Goal: Task Accomplishment & Management: Use online tool/utility

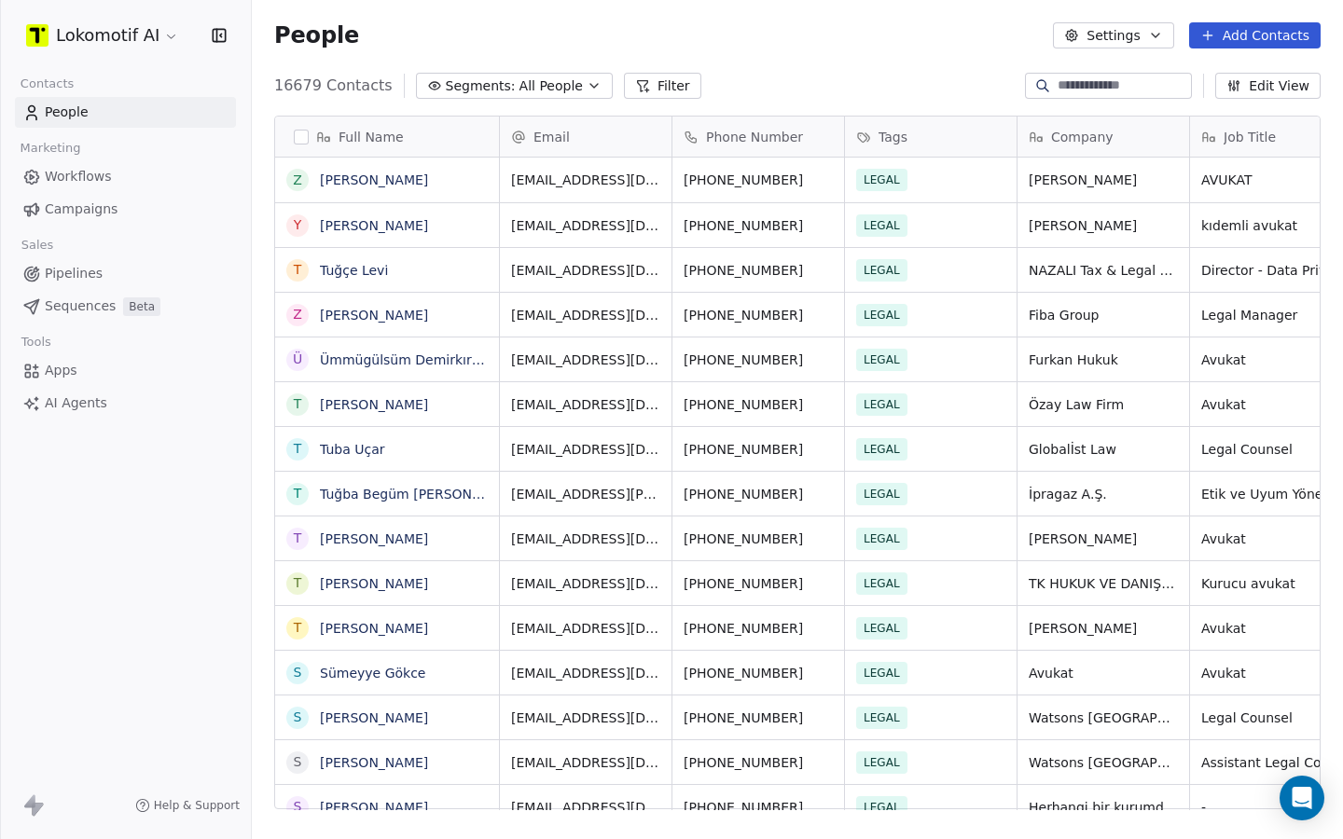
scroll to position [739, 1091]
click at [79, 180] on span "Workflows" at bounding box center [78, 177] width 67 height 20
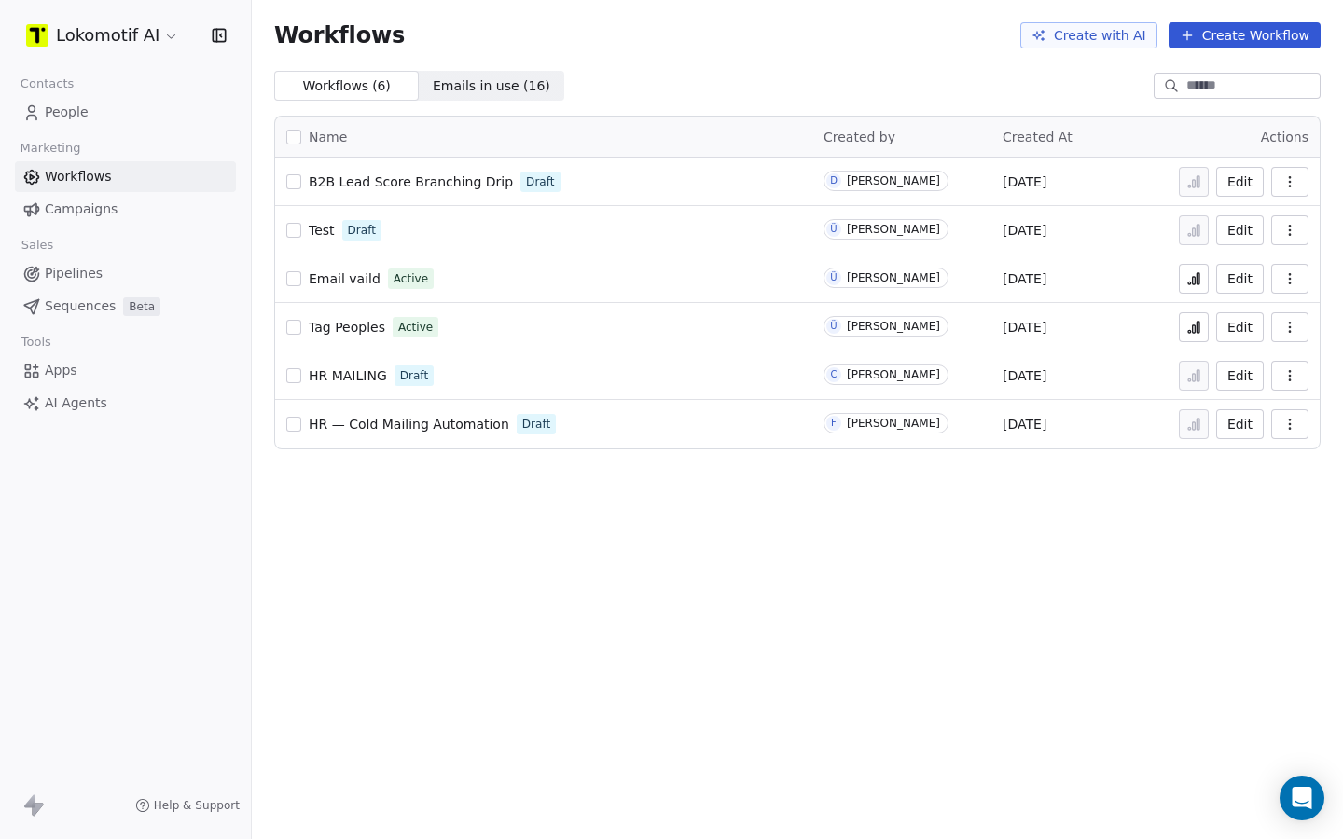
click at [112, 212] on span "Campaigns" at bounding box center [81, 210] width 73 height 20
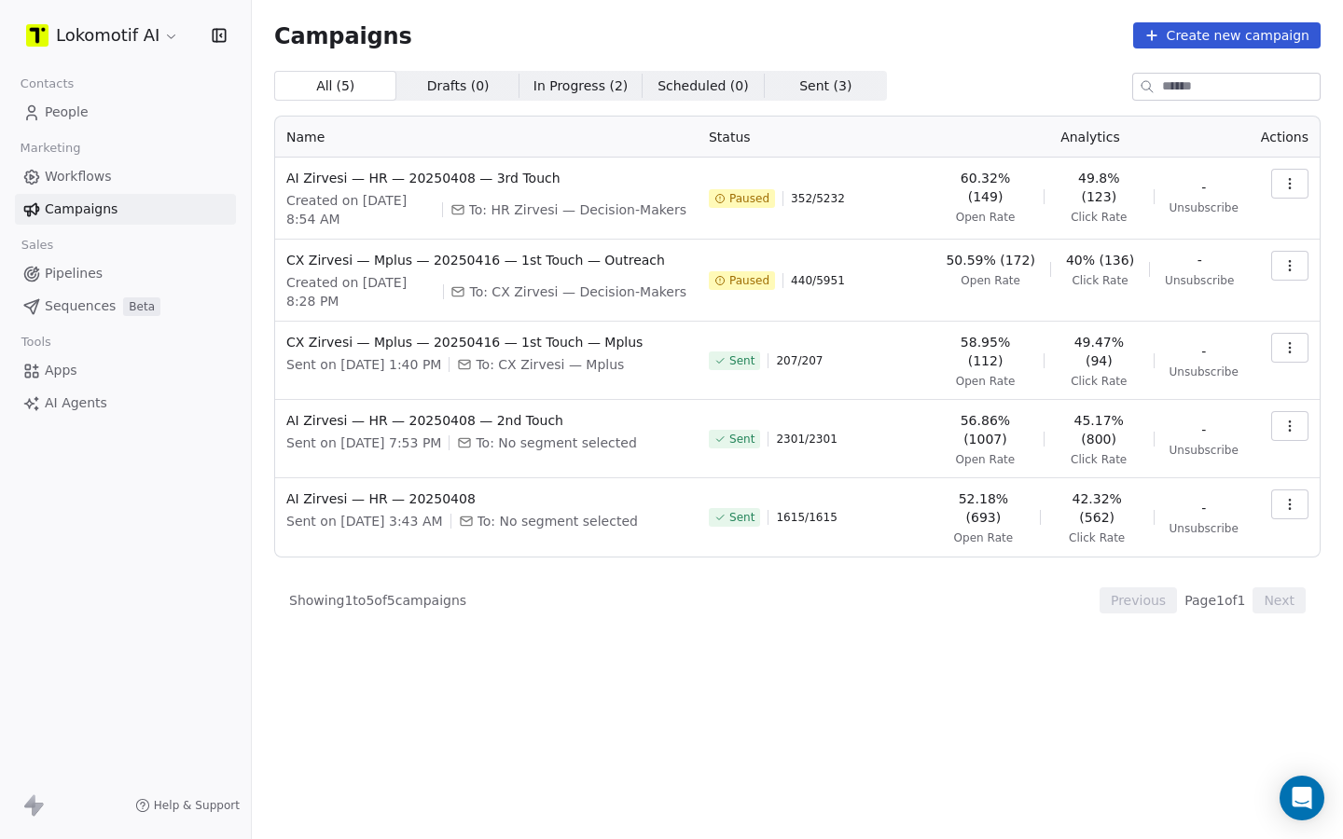
click at [1240, 42] on button "Create new campaign" at bounding box center [1226, 35] width 187 height 26
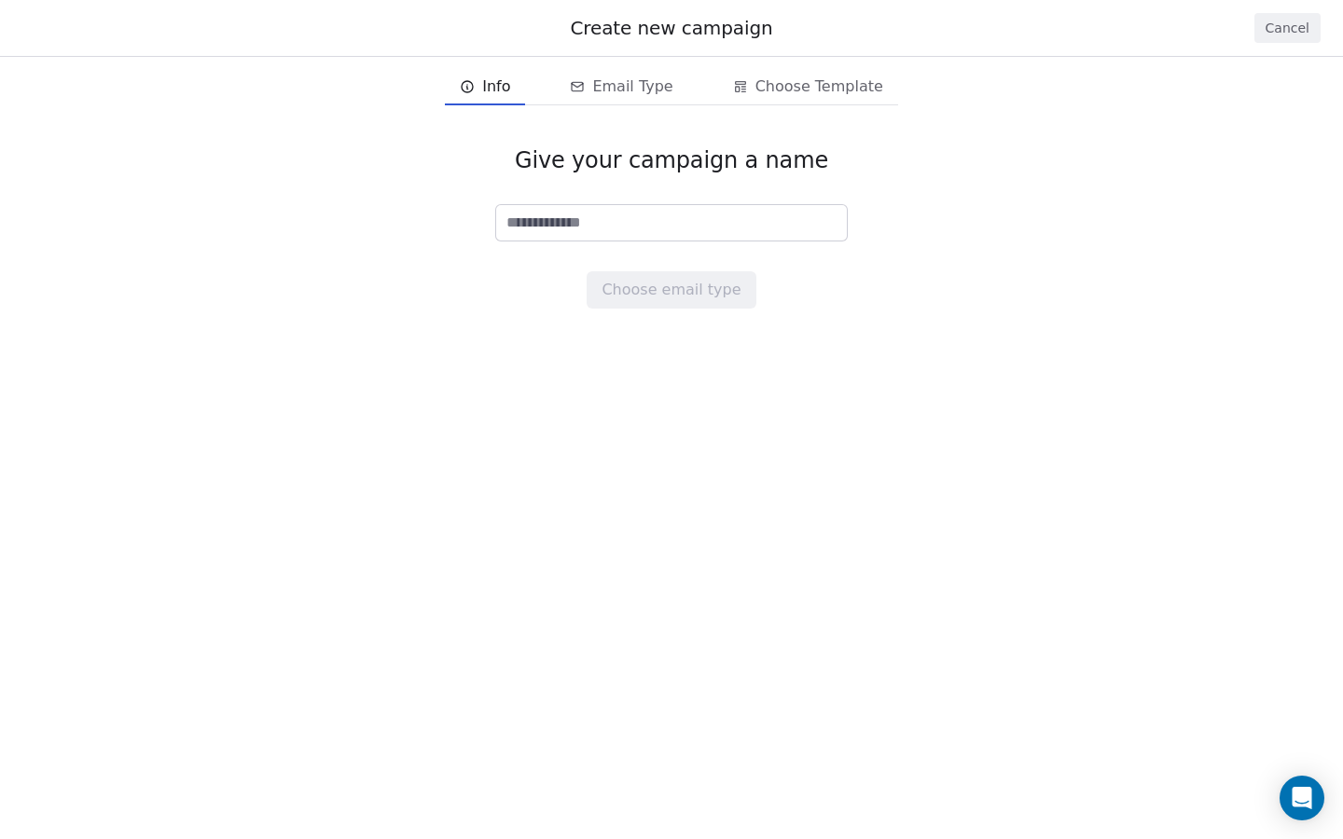
click at [632, 226] on input at bounding box center [671, 222] width 351 height 35
click at [1300, 34] on button "Cancel" at bounding box center [1287, 28] width 66 height 30
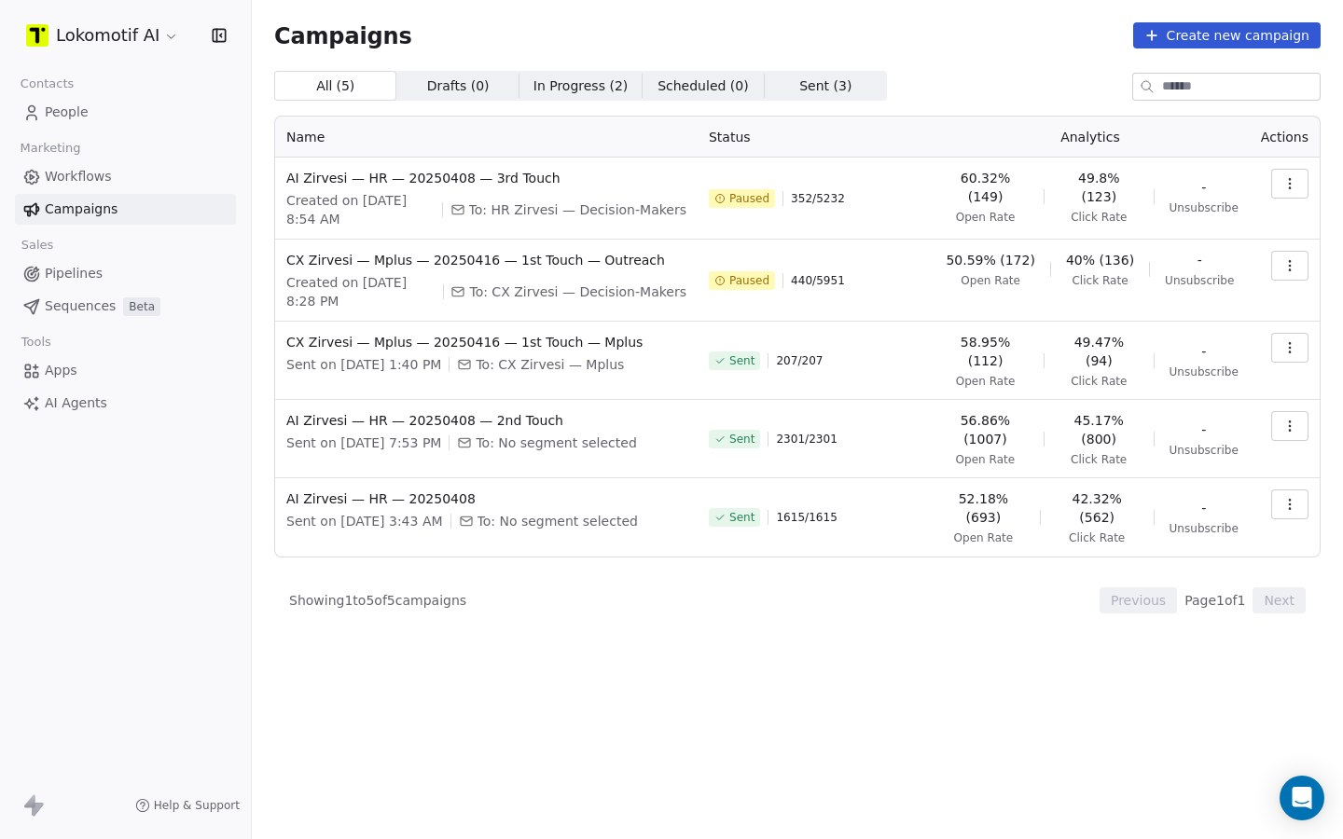
click at [88, 183] on span "Workflows" at bounding box center [78, 177] width 67 height 20
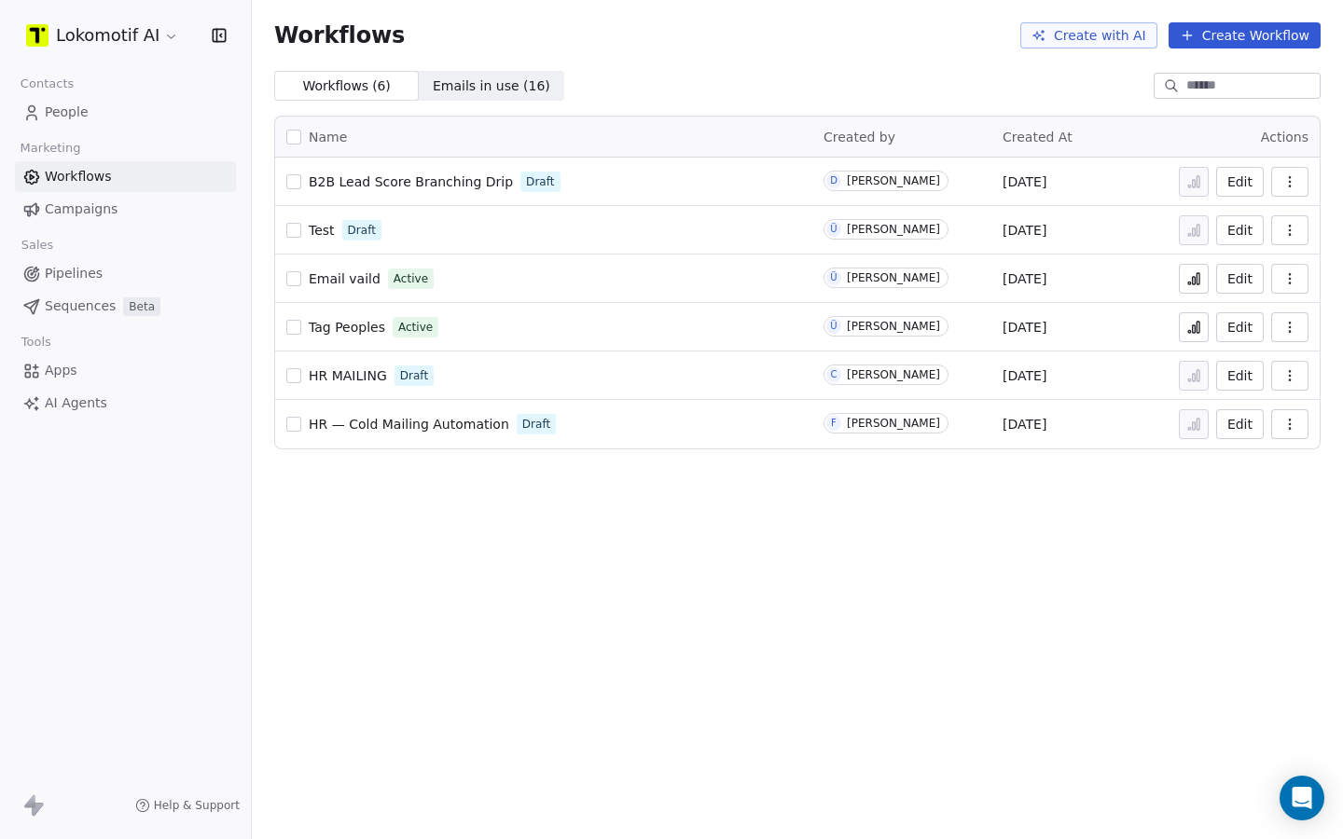
click at [1237, 29] on button "Create Workflow" at bounding box center [1245, 35] width 152 height 26
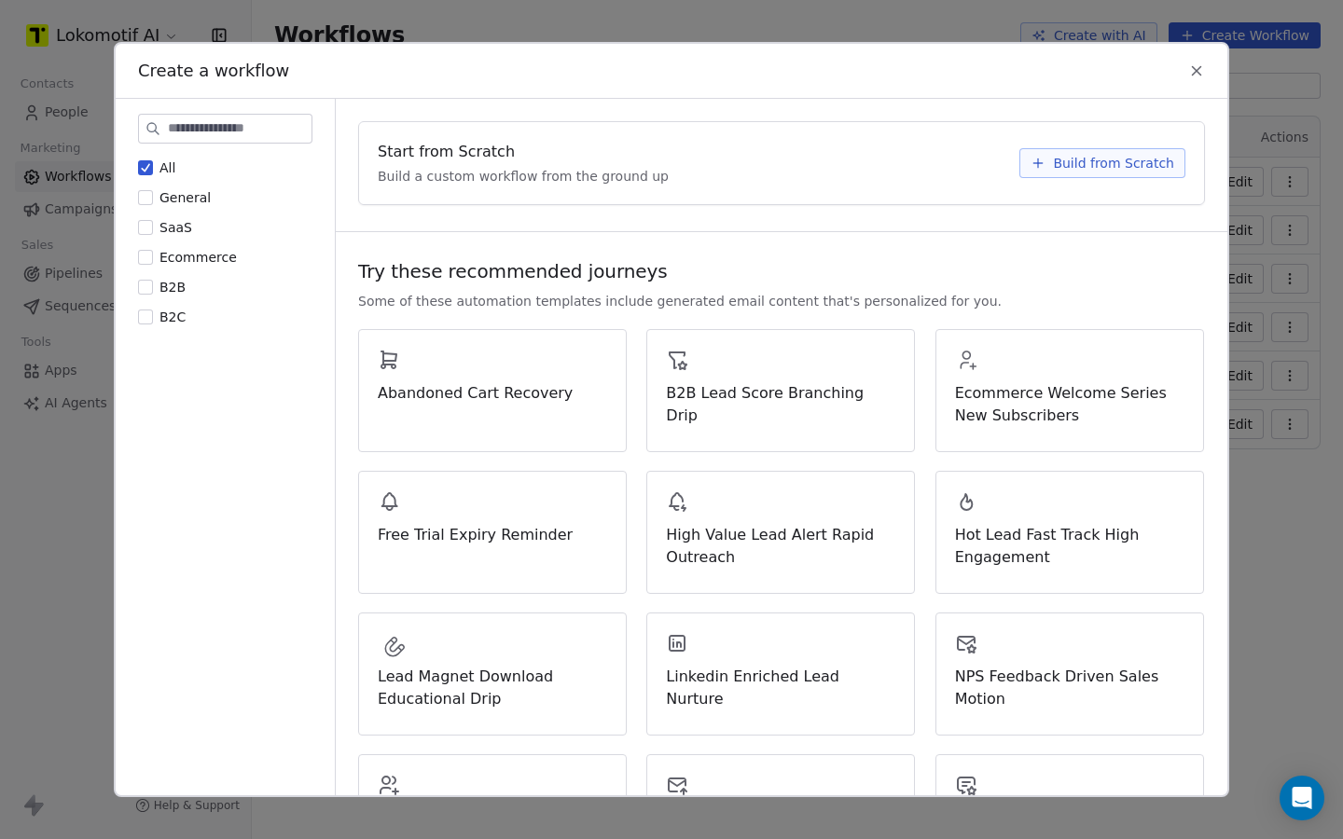
click at [84, 351] on div "Create a workflow All General SaaS Ecommerce B2B B2C Start from Scratch Build a…" at bounding box center [671, 419] width 1343 height 839
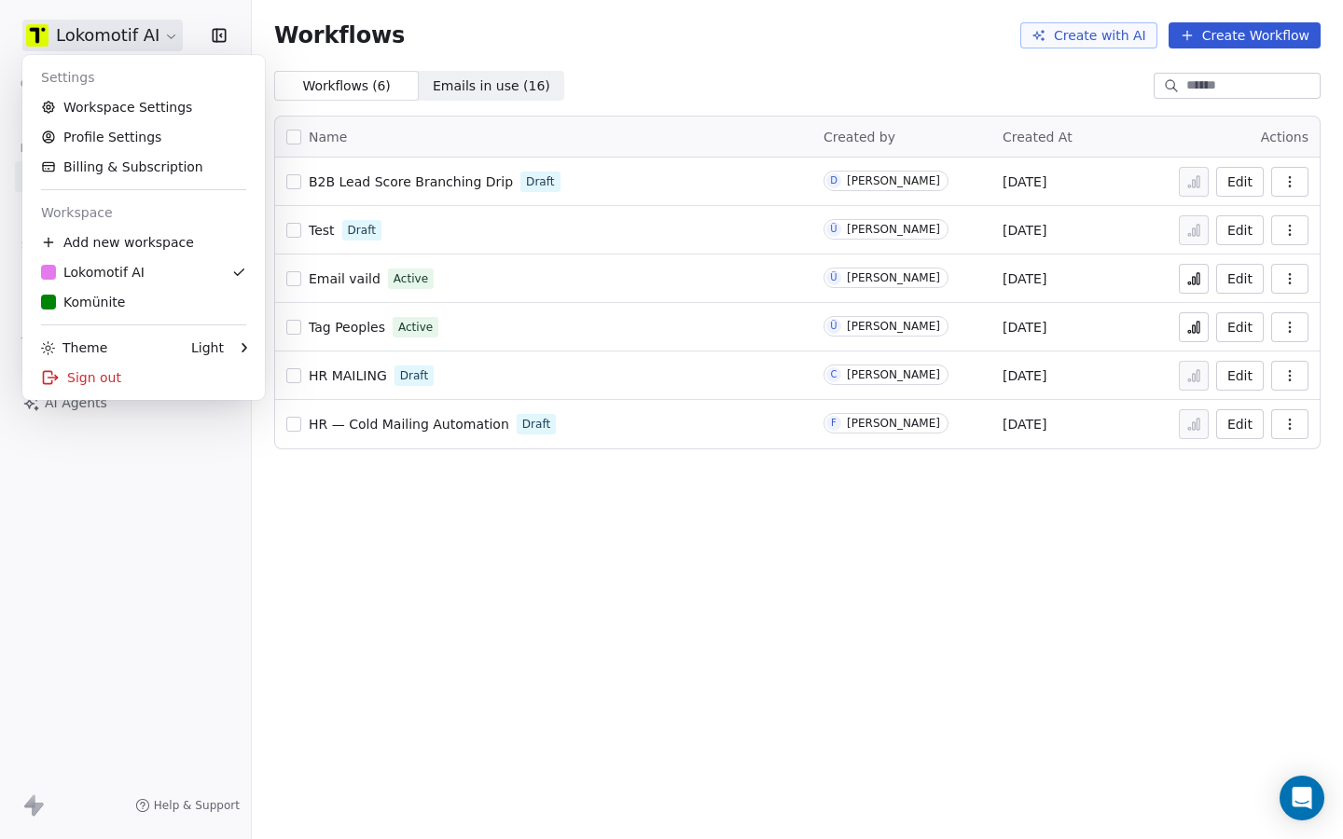
click at [140, 33] on html "Lokomotif AI Contacts People Marketing Workflows Campaigns Sales Pipelines Sequ…" at bounding box center [671, 419] width 1343 height 839
click at [114, 118] on link "Workspace Settings" at bounding box center [144, 107] width 228 height 30
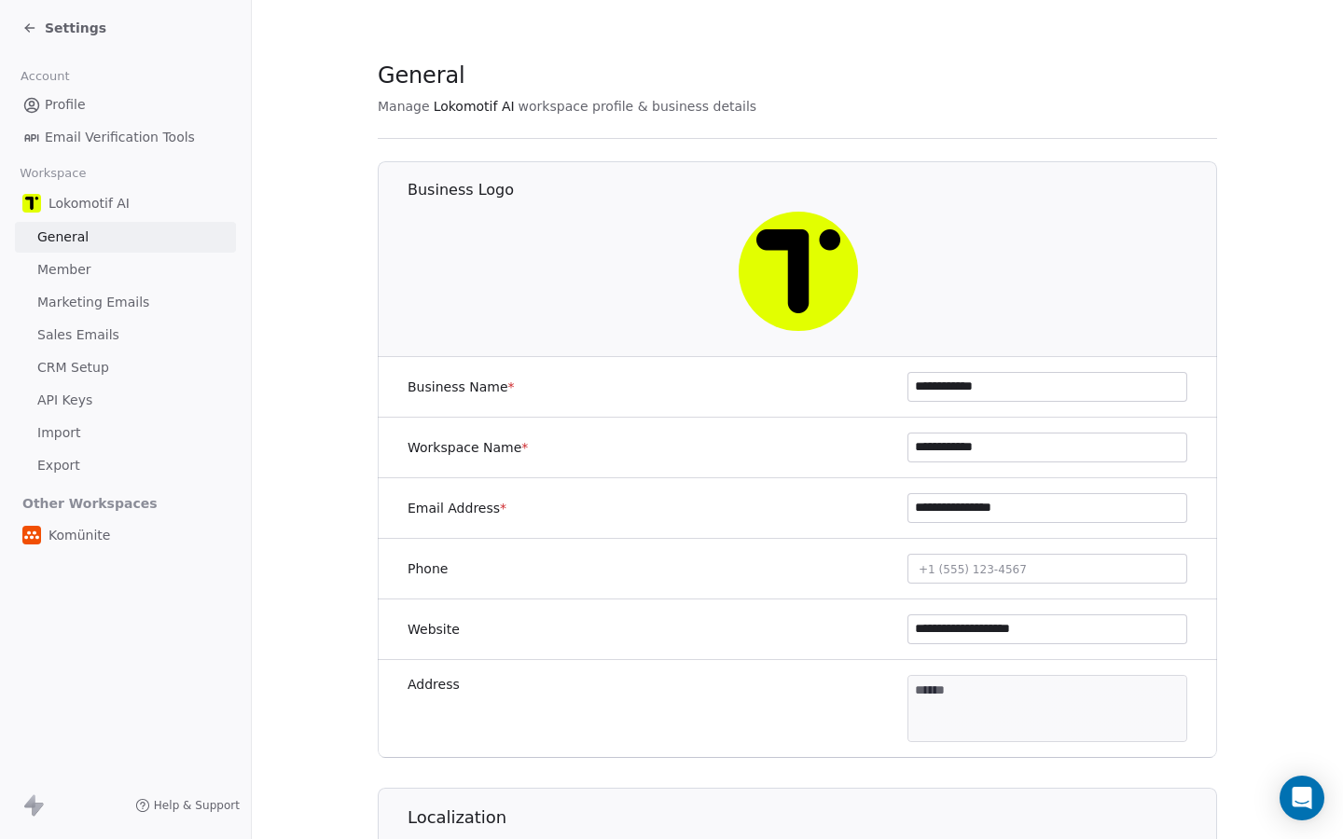
click at [83, 336] on span "Sales Emails" at bounding box center [78, 335] width 82 height 20
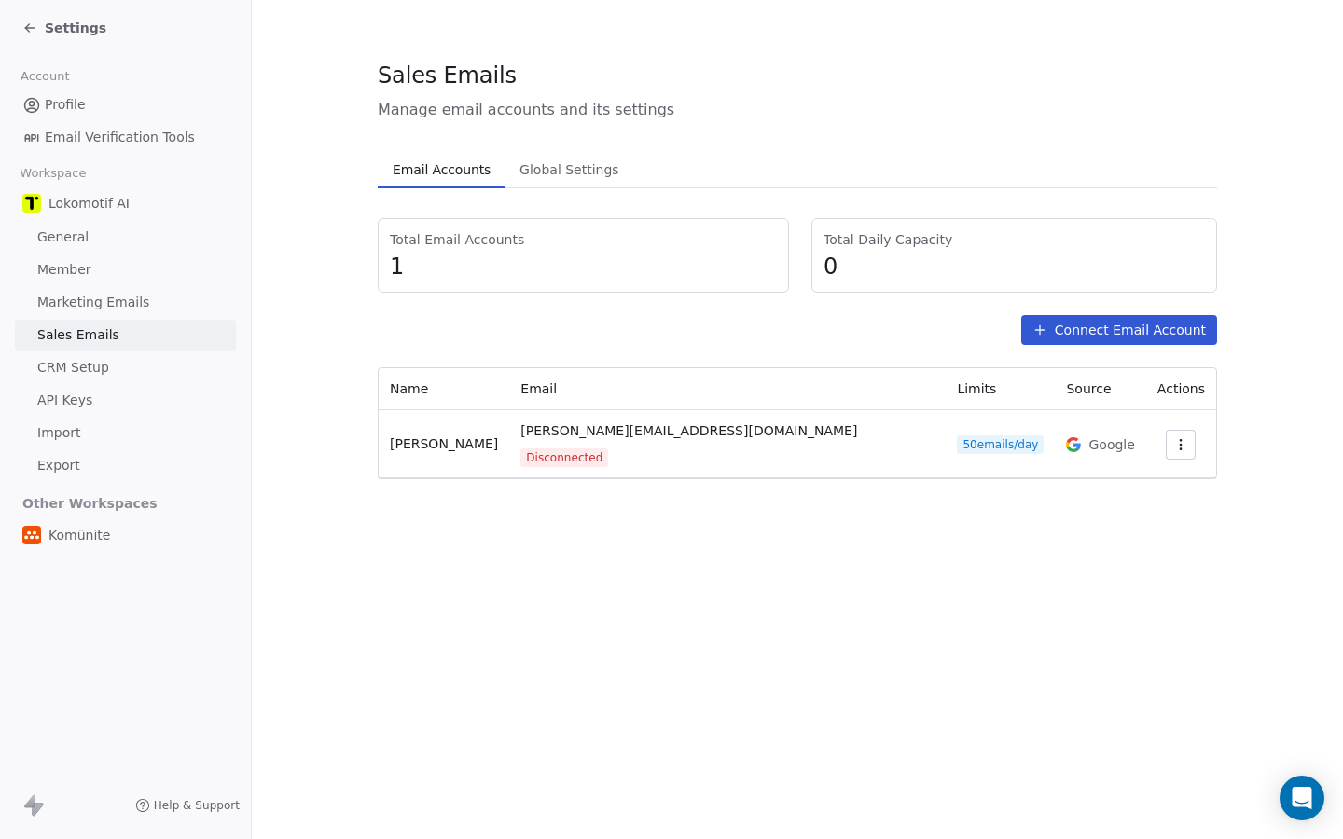
click at [412, 438] on span "[PERSON_NAME]" at bounding box center [444, 443] width 108 height 15
drag, startPoint x: 412, startPoint y: 438, endPoint x: 442, endPoint y: 436, distance: 29.9
click at [442, 436] on span "[PERSON_NAME]" at bounding box center [444, 443] width 108 height 15
click at [365, 439] on section "Sales Emails Manage email accounts and its settings Email Accounts Email Accoun…" at bounding box center [797, 269] width 1091 height 539
